Goal: Find specific page/section: Find specific page/section

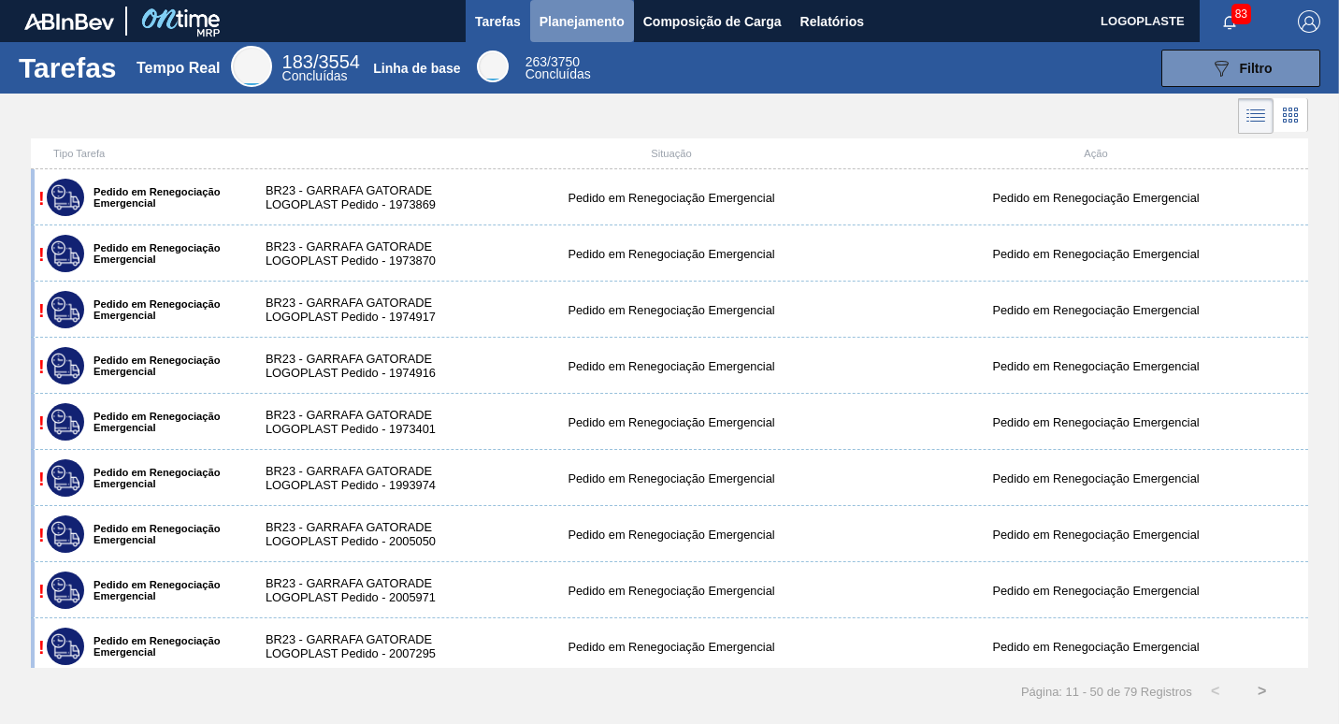
click at [576, 18] on span "Planejamento" at bounding box center [582, 21] width 85 height 22
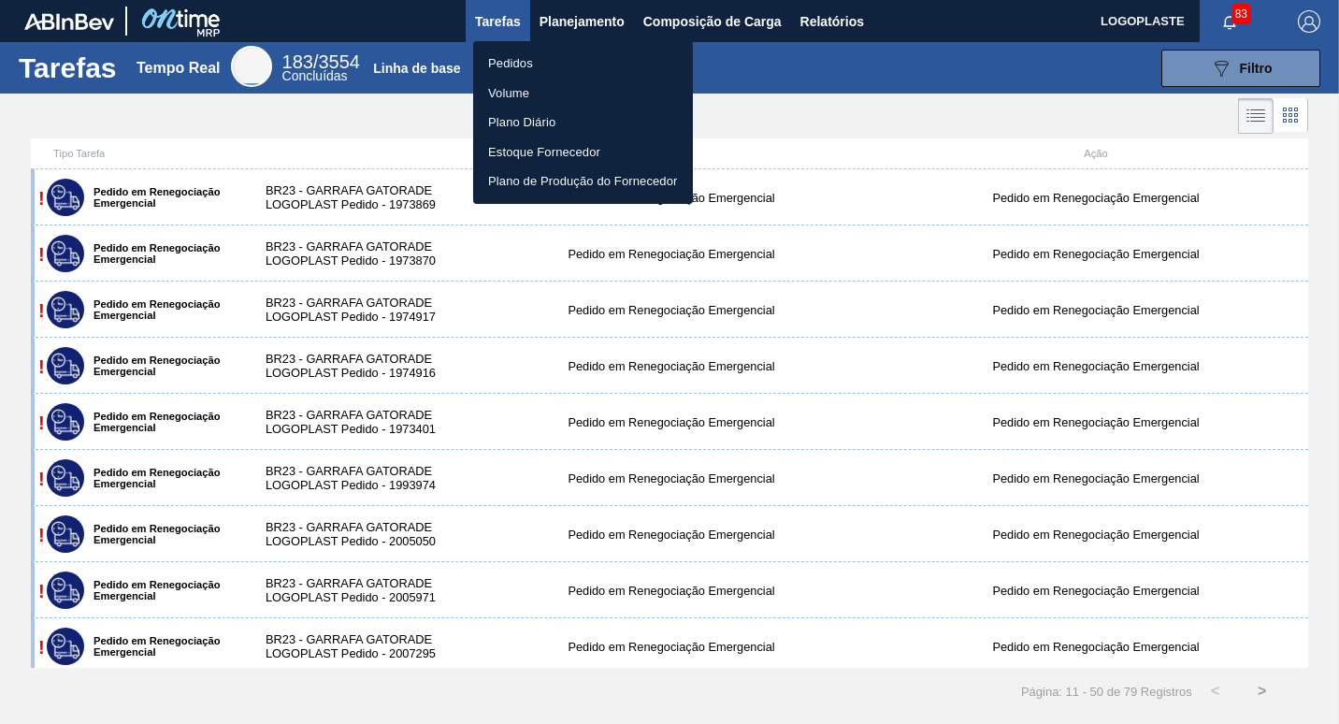
click at [530, 59] on li "Pedidos" at bounding box center [583, 64] width 220 height 30
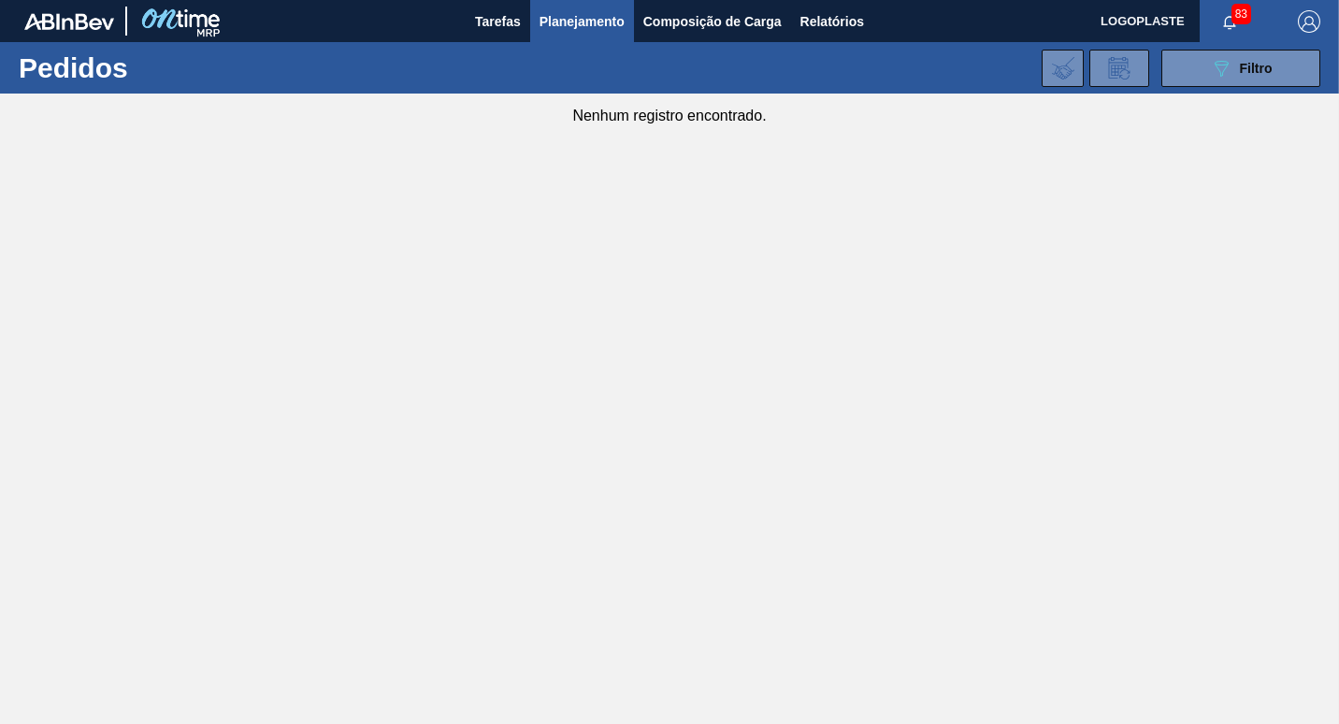
click at [582, 14] on span "Planejamento" at bounding box center [582, 21] width 85 height 22
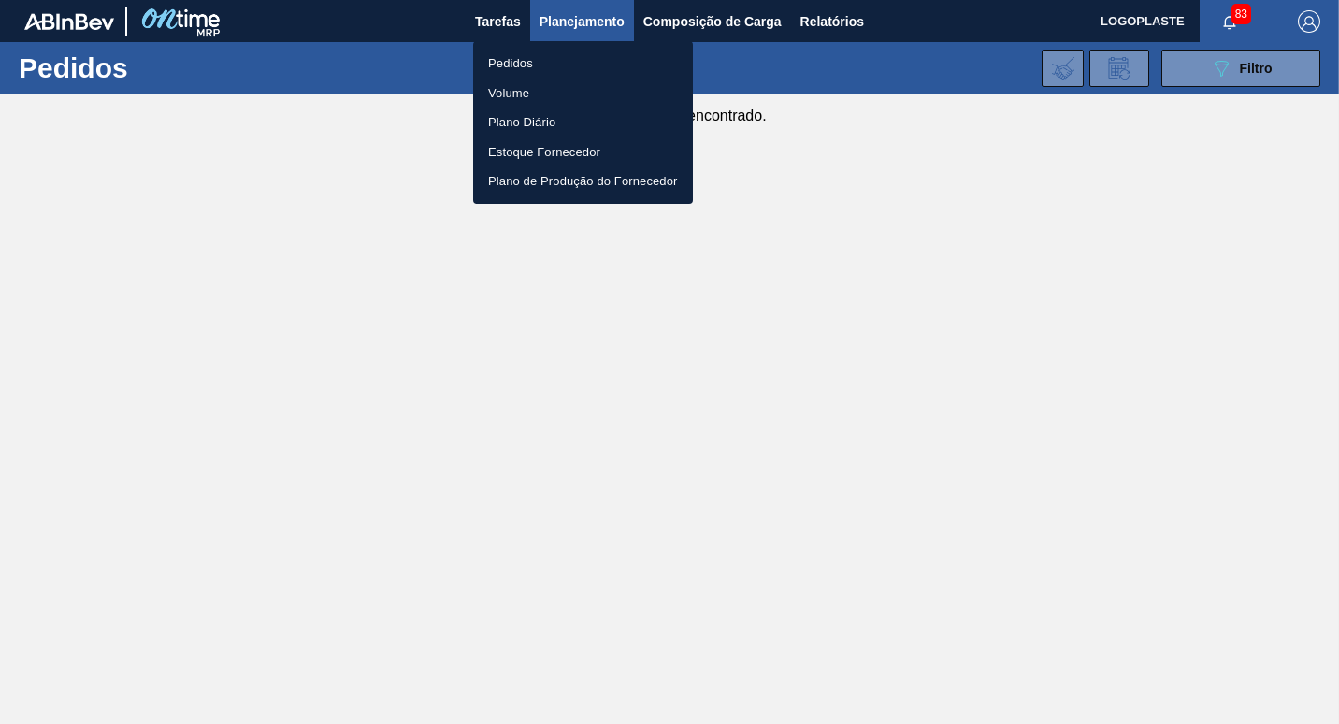
click at [524, 55] on li "Pedidos" at bounding box center [583, 64] width 220 height 30
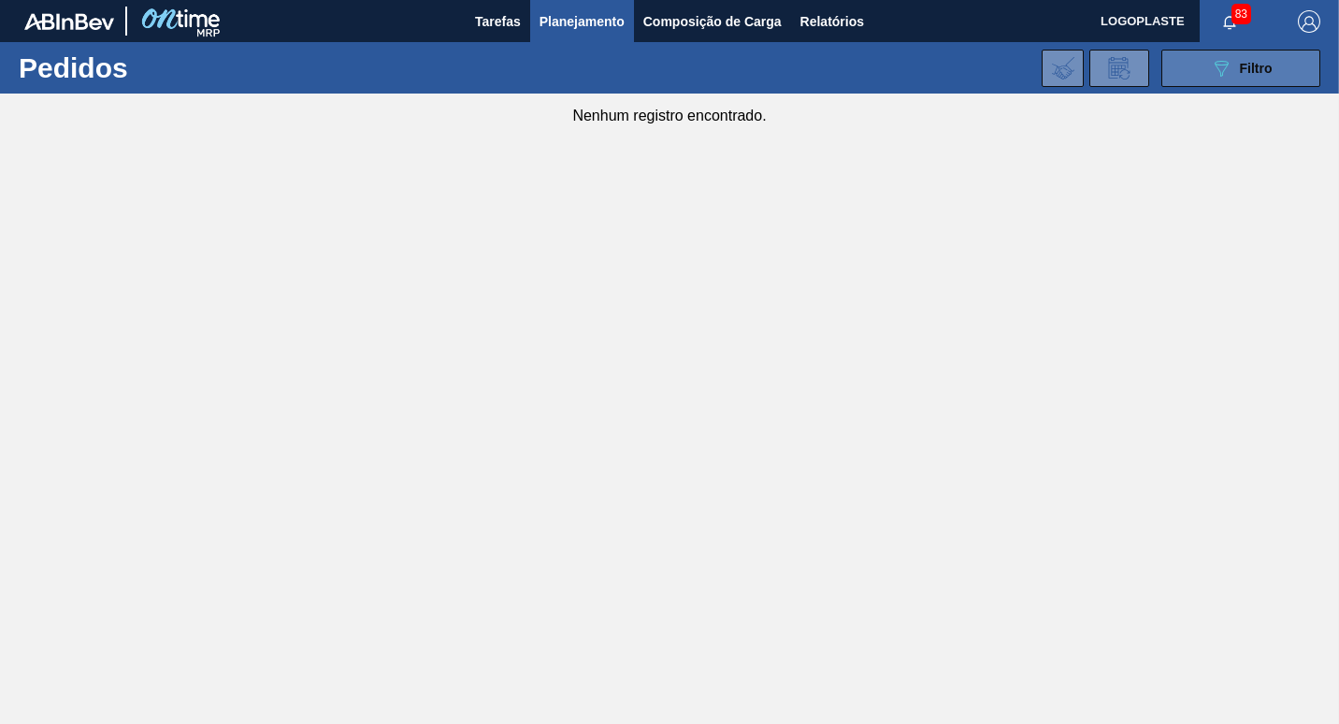
click at [1240, 67] on span "Filtro" at bounding box center [1256, 68] width 33 height 15
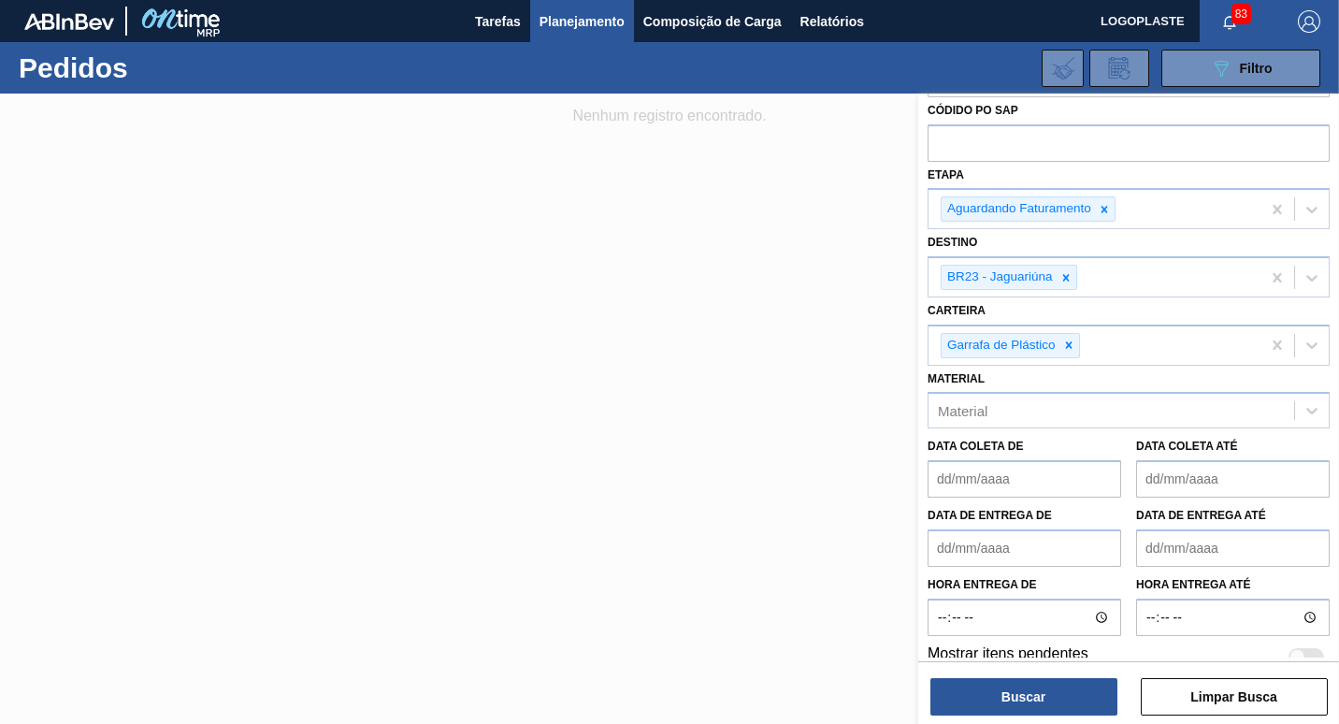
scroll to position [90, 0]
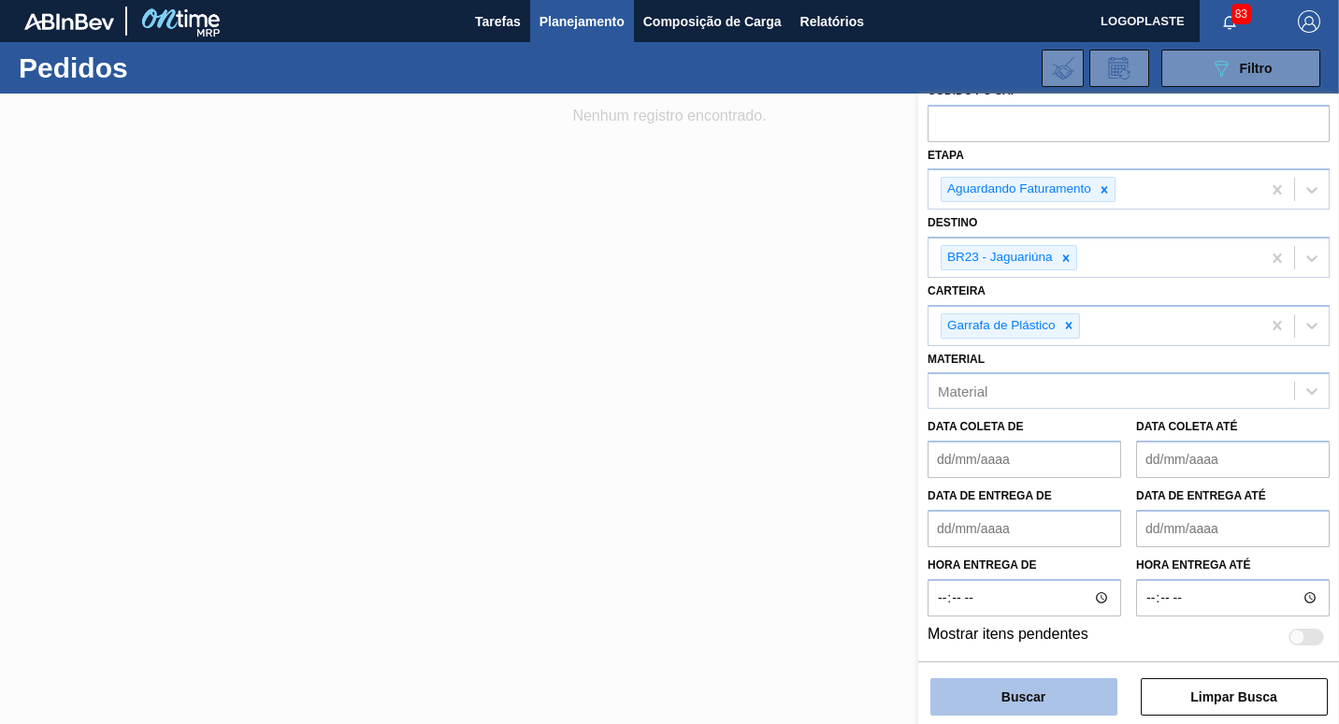
click at [1043, 686] on button "Buscar" at bounding box center [1024, 696] width 187 height 37
